Goal: Task Accomplishment & Management: Complete application form

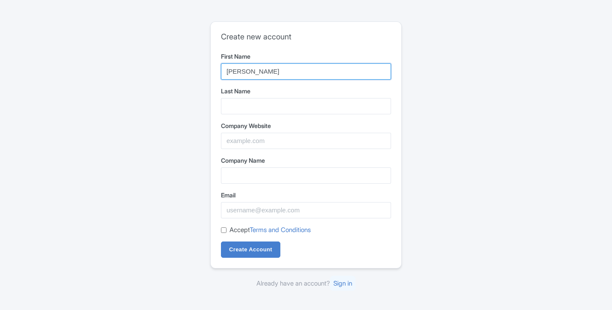
click at [260, 76] on input "[PERSON_NAME]" at bounding box center [306, 71] width 170 height 16
click at [262, 69] on input "Hami" at bounding box center [306, 71] width 170 height 16
type input "[PERSON_NAME]"
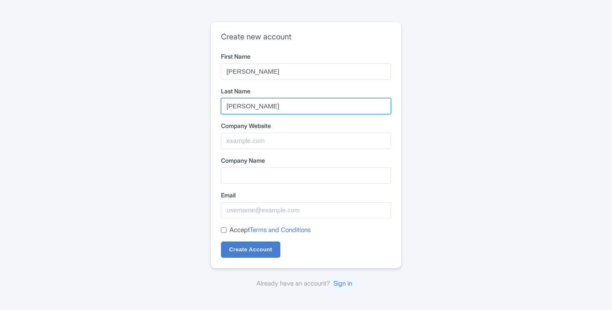
type input "[PERSON_NAME]"
click at [266, 149] on form "First Name [PERSON_NAME] Last Name [PERSON_NAME] Company Website Company Name E…" at bounding box center [306, 155] width 170 height 206
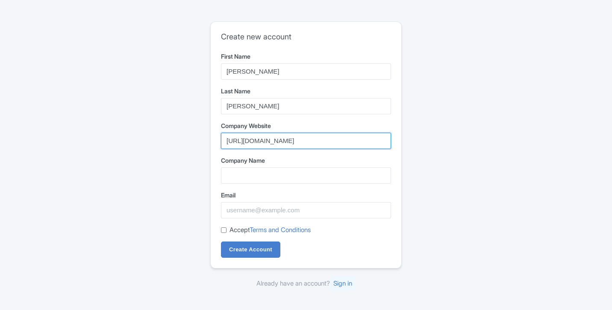
type input "[URL][DOMAIN_NAME]"
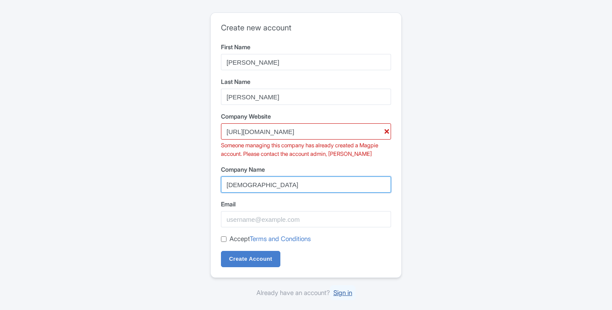
type input "[DEMOGRAPHIC_DATA]"
click at [348, 293] on link "Sign in" at bounding box center [343, 292] width 26 height 15
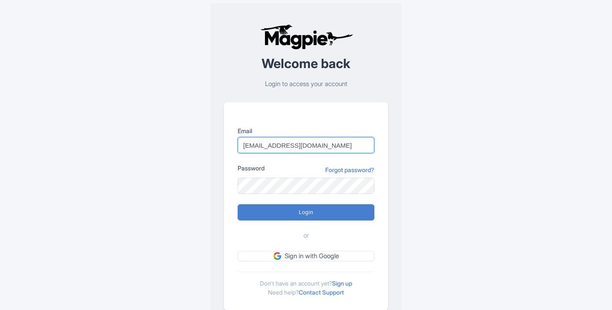
type input "[EMAIL_ADDRESS][DOMAIN_NAME]"
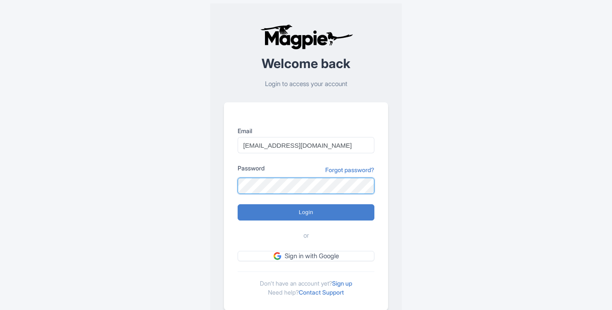
click at [306, 212] on input "Login" at bounding box center [306, 212] width 137 height 16
type input "Logging in..."
